Goal: Task Accomplishment & Management: Complete application form

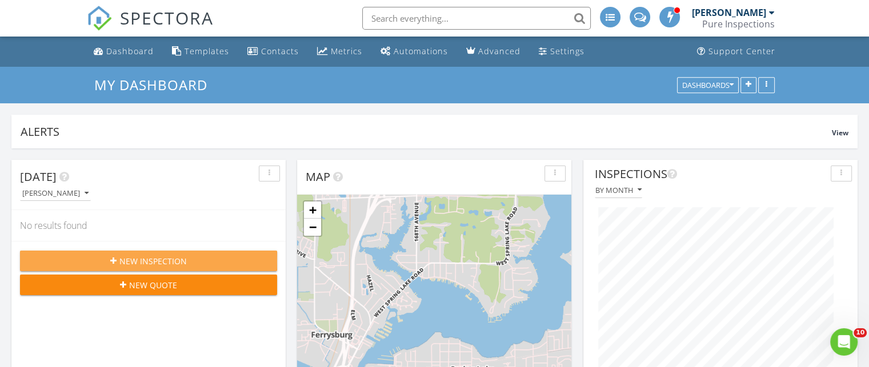
click at [199, 253] on button "New Inspection" at bounding box center [148, 261] width 257 height 21
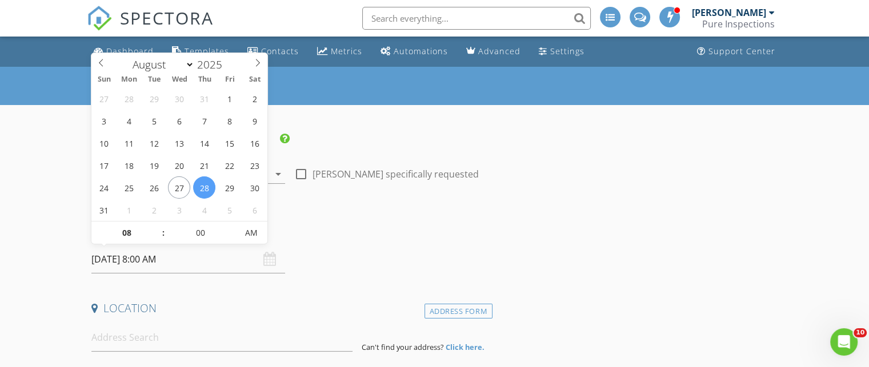
click at [189, 267] on input "08/28/2025 8:00 AM" at bounding box center [188, 260] width 194 height 28
type input "09"
type input "08/28/2025 9:00 AM"
click at [158, 228] on span at bounding box center [158, 227] width 8 height 11
type input "10"
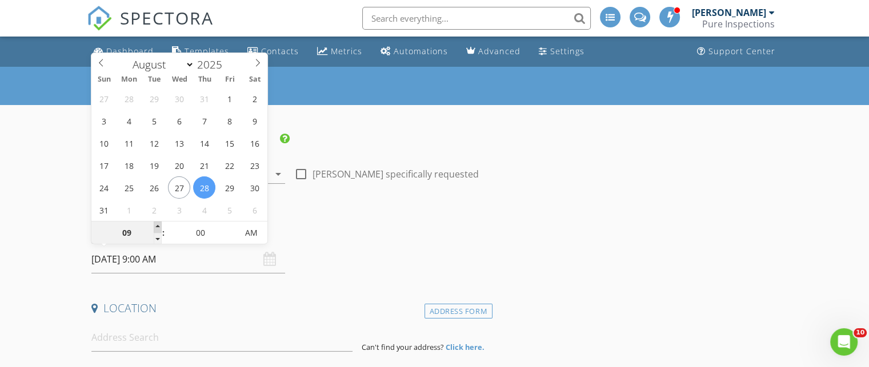
type input "08/28/2025 10:00 AM"
click at [158, 228] on span at bounding box center [158, 227] width 8 height 11
type input "11"
type input "08/28/2025 11:00 AM"
click at [158, 228] on span at bounding box center [158, 227] width 8 height 11
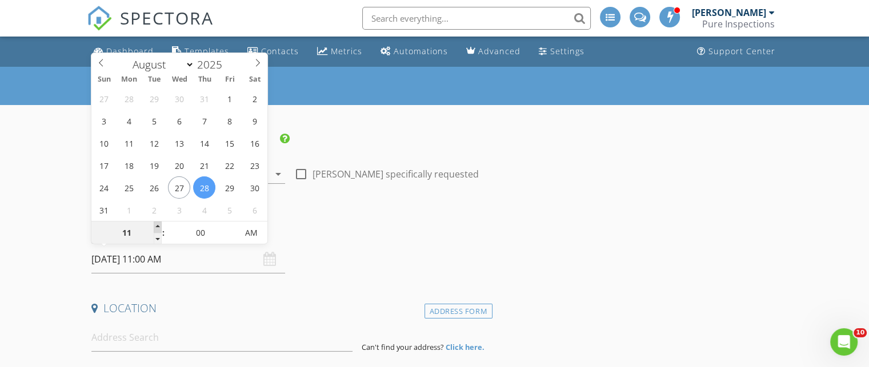
type input "12"
type input "08/28/2025 12:00 PM"
click at [158, 228] on span at bounding box center [158, 227] width 8 height 11
type input "01"
type input "[DATE] 1:00 PM"
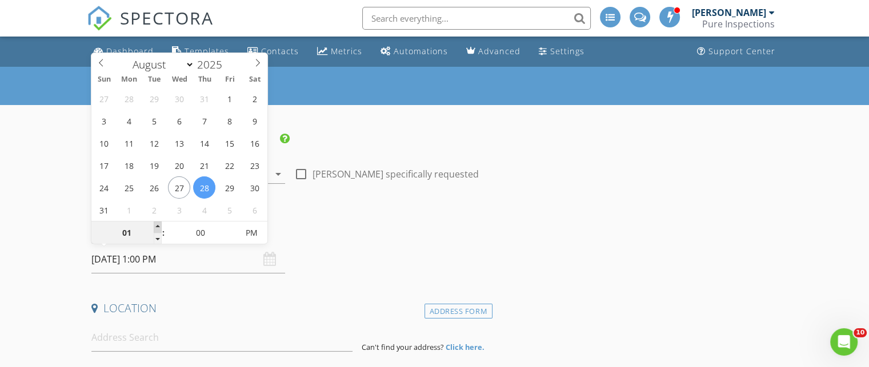
click at [158, 228] on span at bounding box center [158, 227] width 8 height 11
type input "02"
type input "[DATE] 2:00 PM"
click at [158, 228] on span at bounding box center [158, 227] width 8 height 11
type input "01"
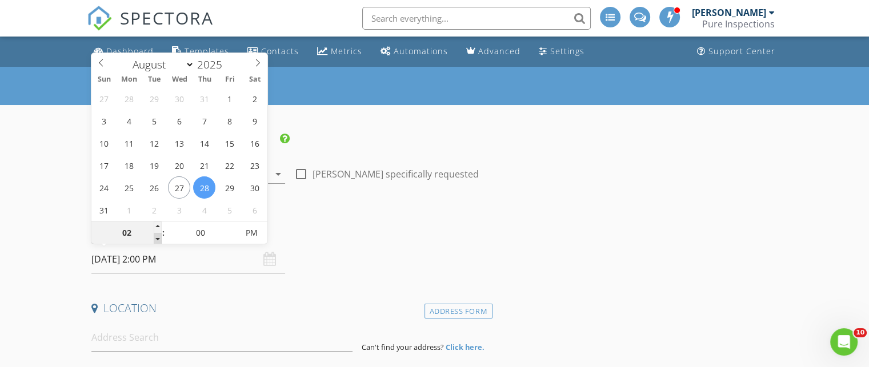
type input "[DATE] 1:00 PM"
click at [159, 240] on span at bounding box center [158, 238] width 8 height 11
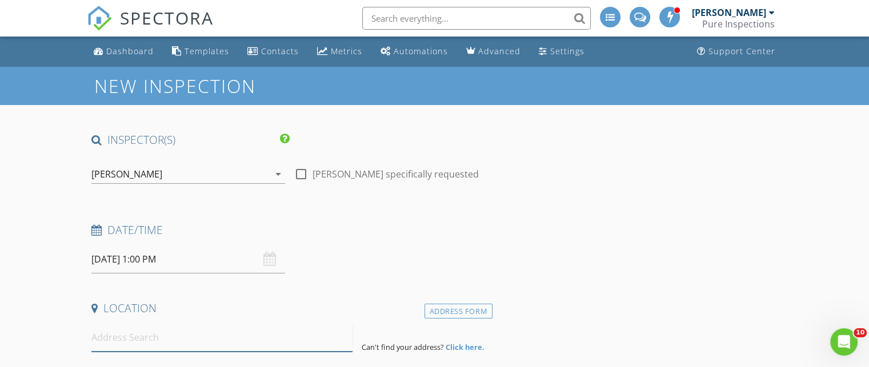
click at [167, 344] on input at bounding box center [221, 338] width 261 height 28
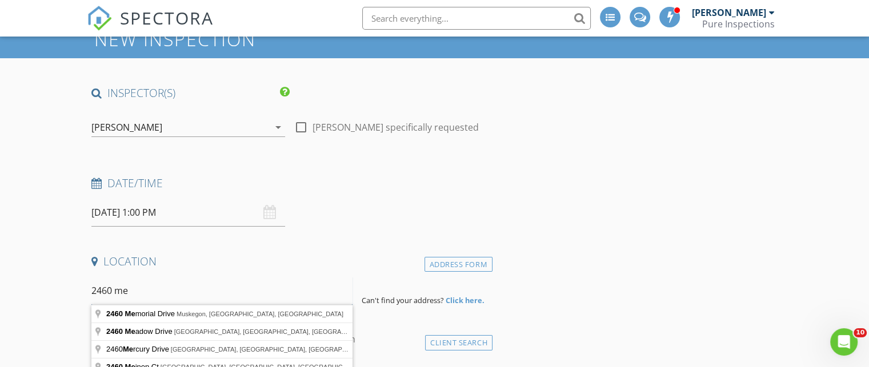
scroll to position [46, 0]
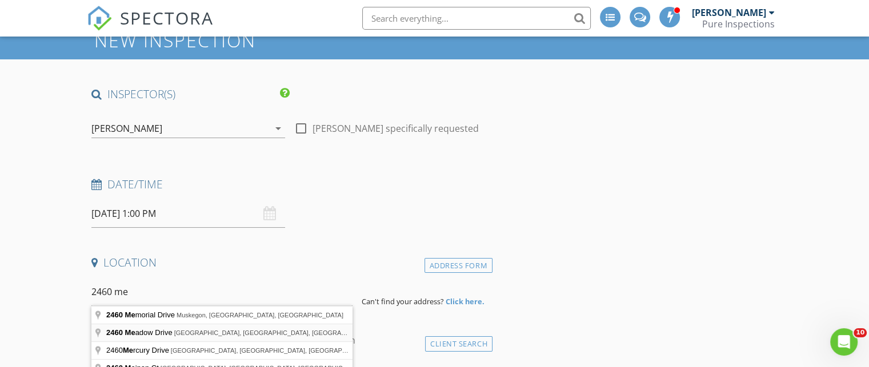
type input "2460 Meadow Drive, Zeeland, MI, USA"
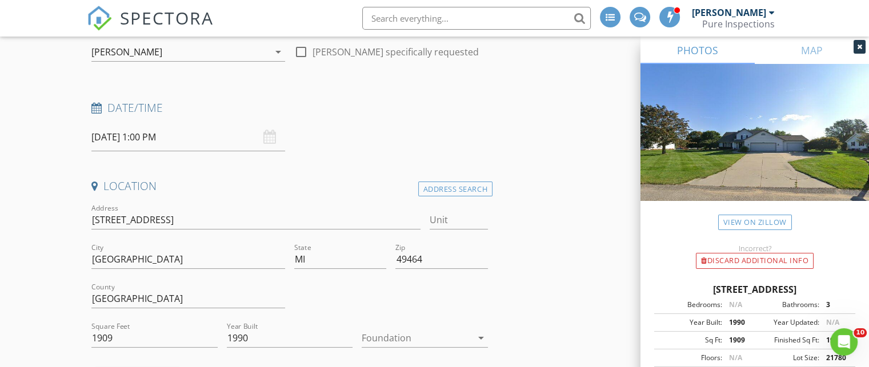
scroll to position [124, 0]
click at [168, 335] on input "1909" at bounding box center [154, 336] width 126 height 19
type input "1"
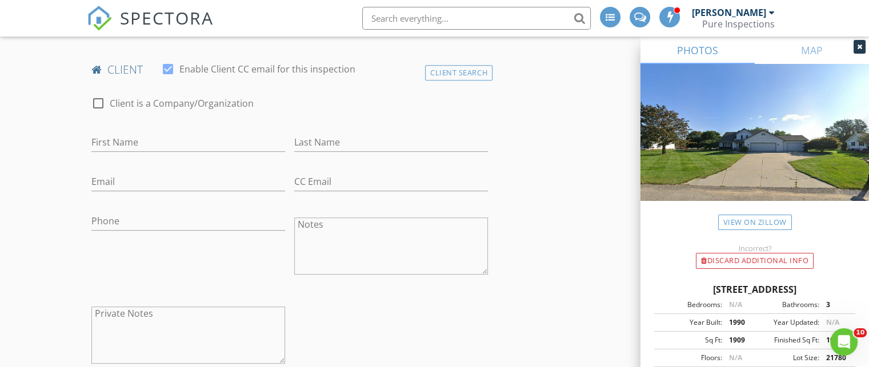
scroll to position [559, 0]
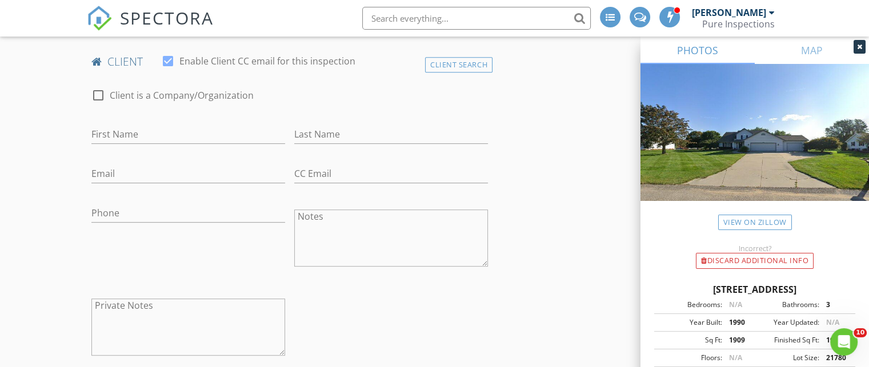
type input "2499"
click at [144, 132] on input "First Name" at bounding box center [188, 134] width 194 height 19
type input "[PERSON_NAME]"
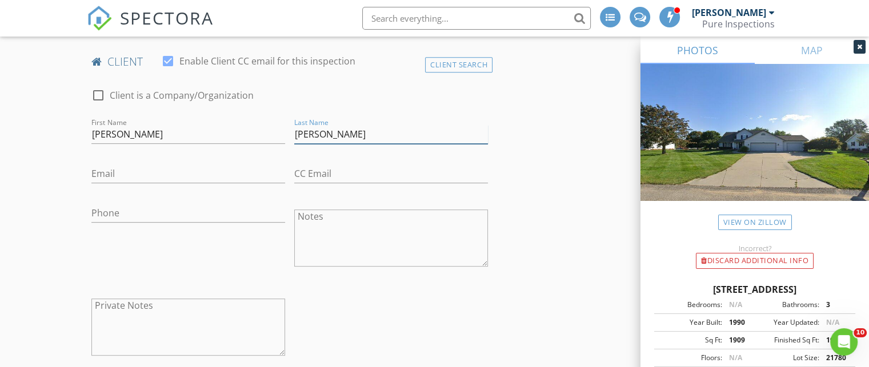
type input "[PERSON_NAME]"
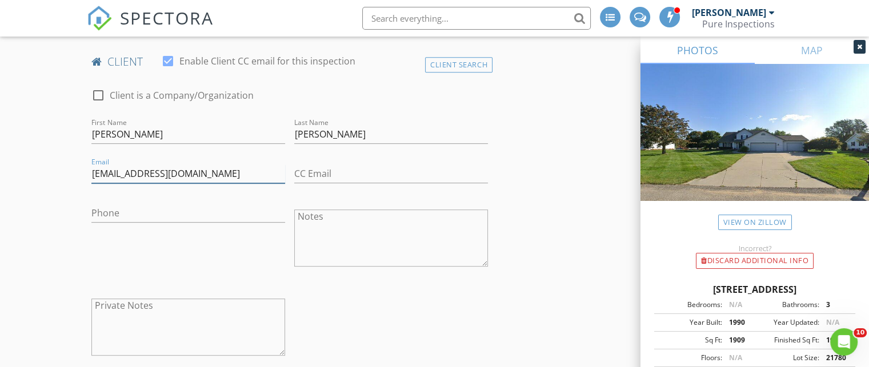
type input "[EMAIL_ADDRESS][DOMAIN_NAME]"
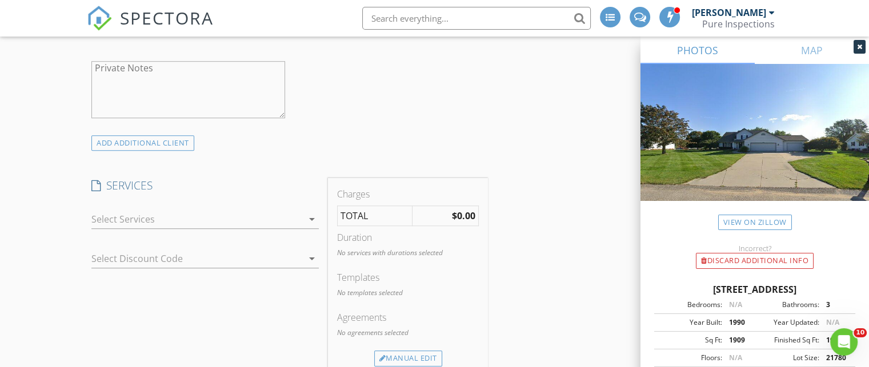
scroll to position [800, 0]
type input "[PHONE_NUMBER]"
click at [168, 216] on div at bounding box center [196, 216] width 211 height 18
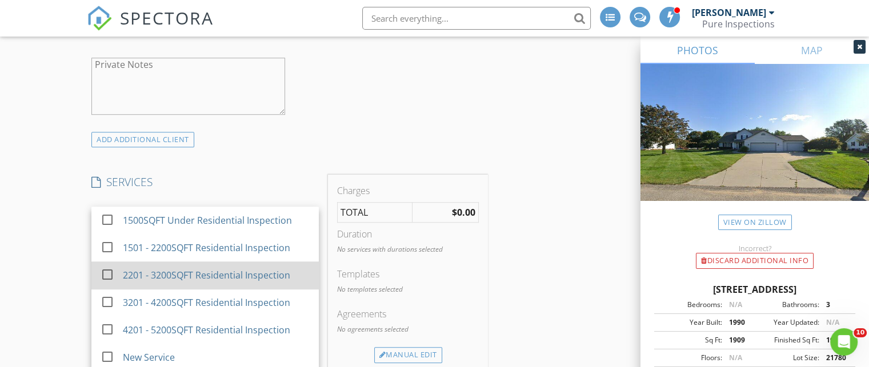
click at [176, 272] on div "2201 - 3200SQFT Residential Inspection" at bounding box center [206, 275] width 167 height 14
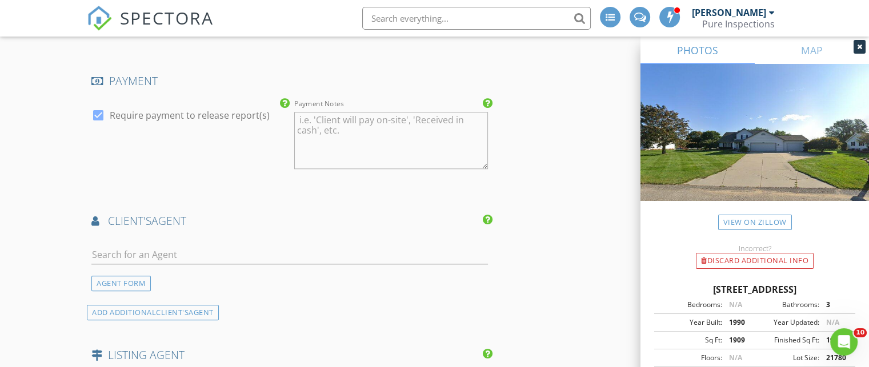
scroll to position [1237, 0]
click at [351, 253] on input "text" at bounding box center [289, 255] width 396 height 19
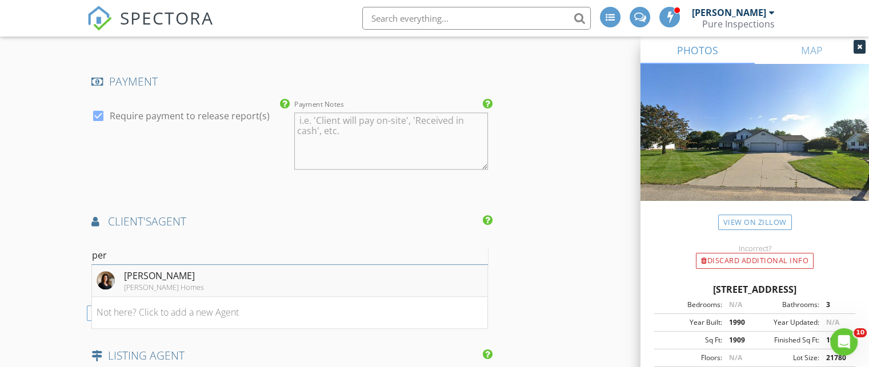
type input "per"
click at [132, 276] on div "[PERSON_NAME]" at bounding box center [164, 276] width 80 height 14
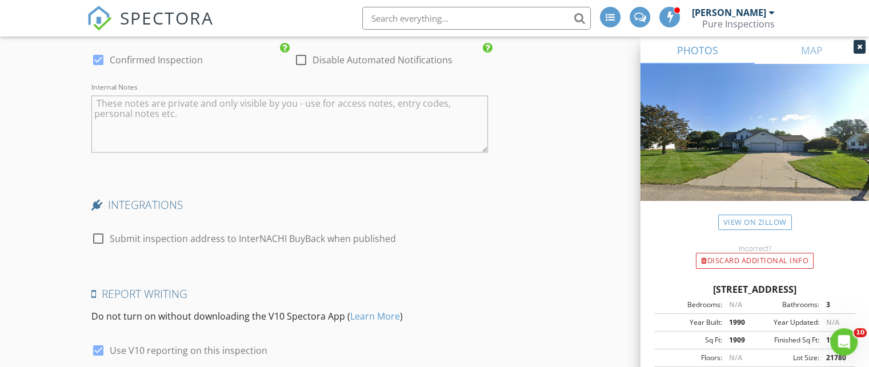
scroll to position [2143, 0]
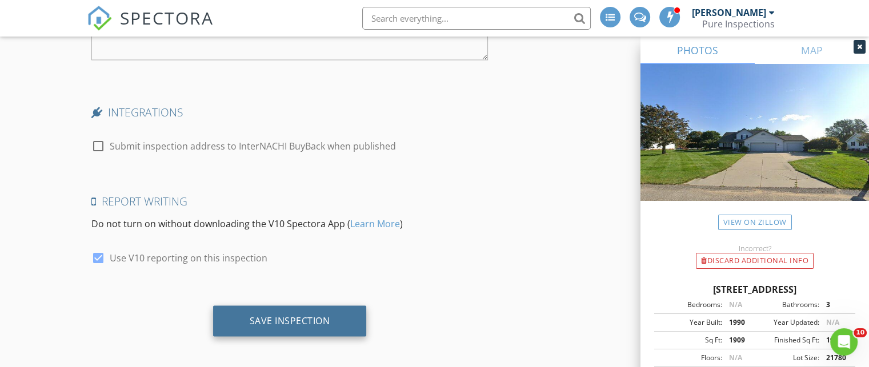
click at [258, 322] on div "Save Inspection" at bounding box center [290, 321] width 154 height 31
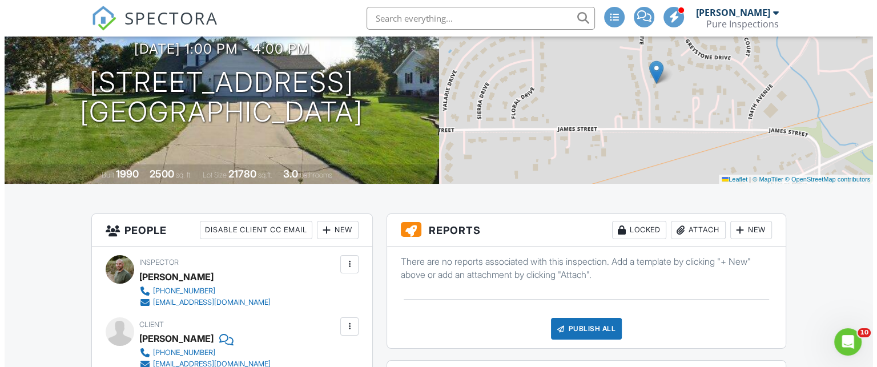
scroll to position [123, 0]
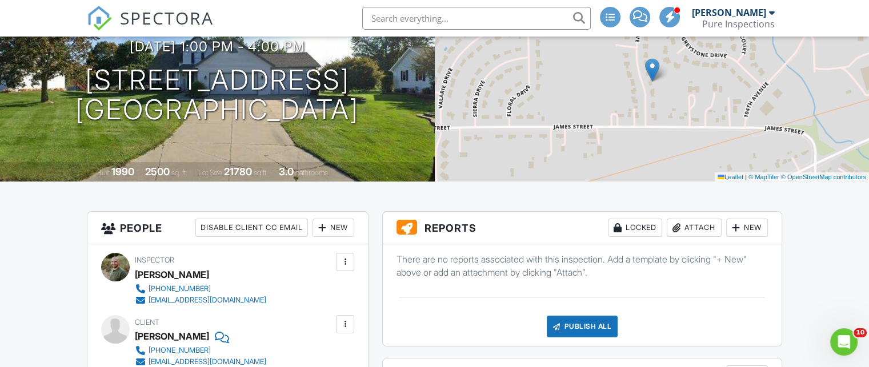
click at [758, 228] on div "New" at bounding box center [747, 228] width 42 height 18
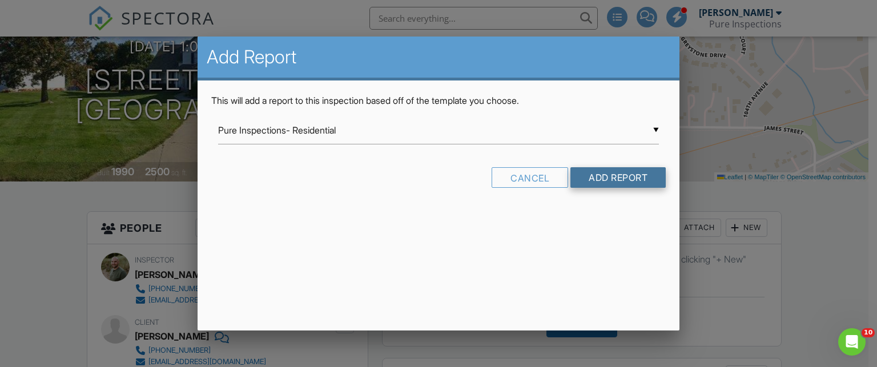
click at [595, 182] on input "Add Report" at bounding box center [618, 177] width 95 height 21
